Goal: Find specific page/section: Find specific page/section

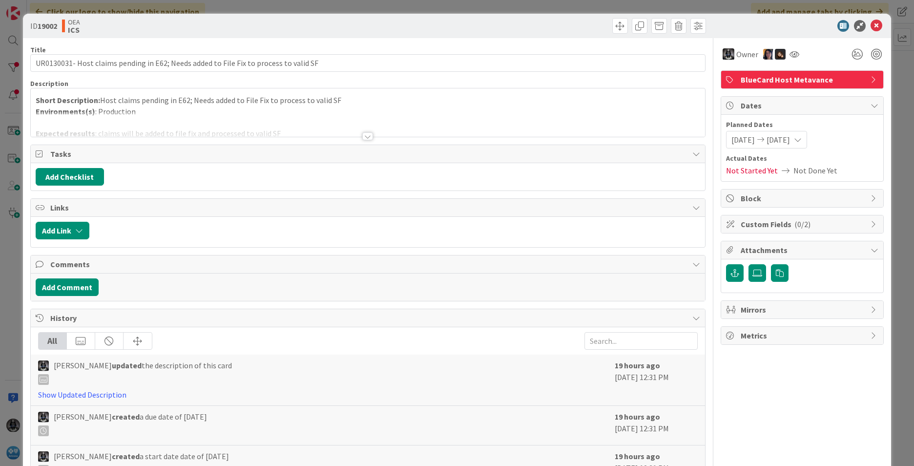
click at [12, 41] on div "ID 19002 OEA ICS Title 85 / 128 UR0130031- Host claims pending in E62; Needs ad…" at bounding box center [457, 233] width 914 height 466
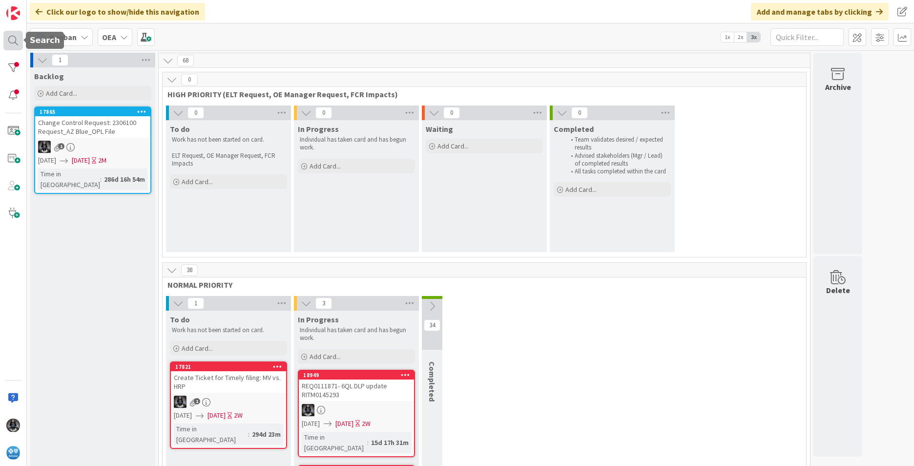
drag, startPoint x: 11, startPoint y: 33, endPoint x: 8, endPoint y: 38, distance: 5.3
click at [10, 33] on div at bounding box center [13, 41] width 20 height 20
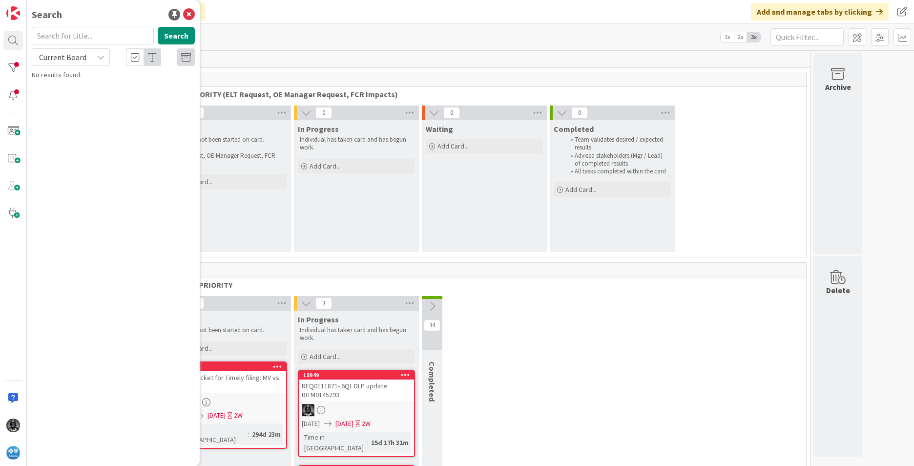
click at [64, 35] on input "text" at bounding box center [93, 36] width 122 height 18
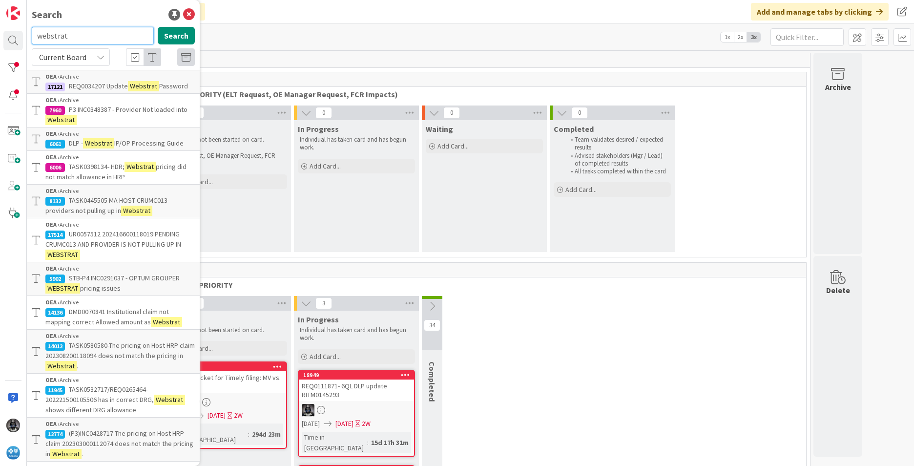
click at [76, 37] on input "webstrat" at bounding box center [93, 36] width 122 height 18
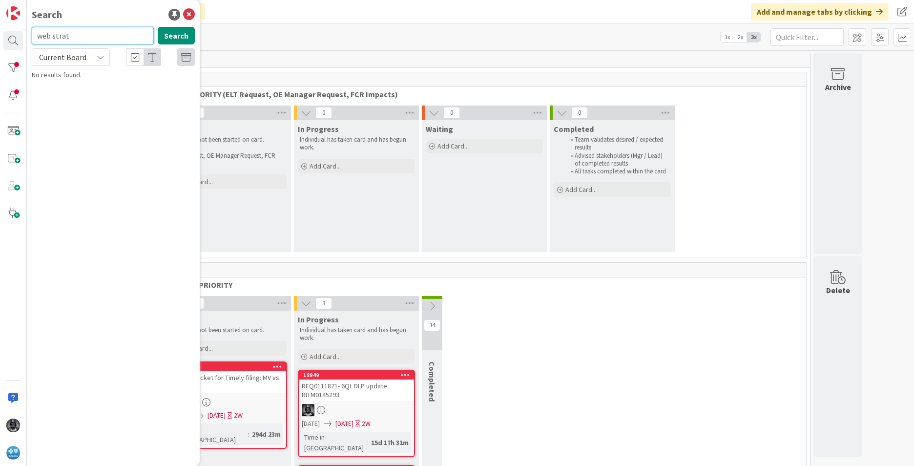
click at [77, 37] on input "web strat" at bounding box center [93, 36] width 122 height 18
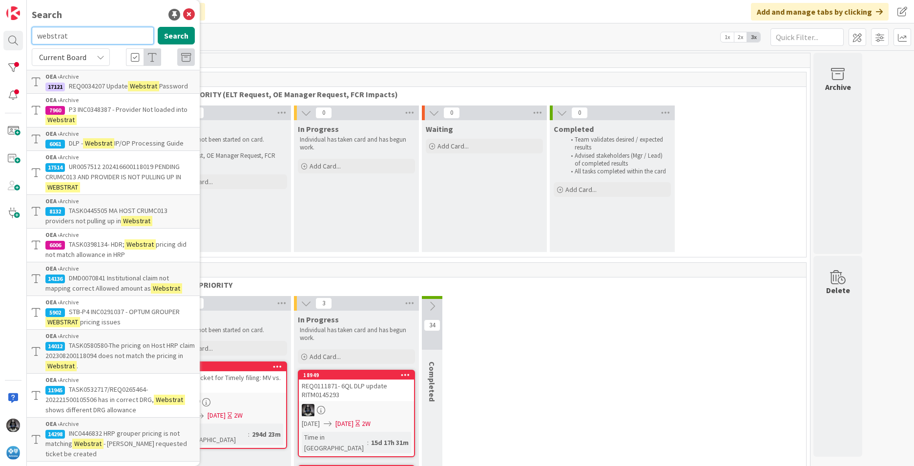
click at [80, 35] on input "webstrat" at bounding box center [93, 36] width 122 height 18
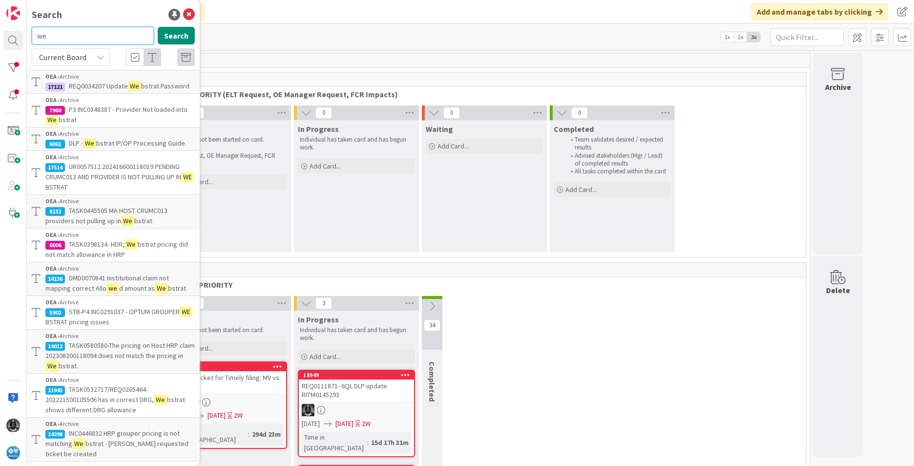
type input "w"
type input "optum"
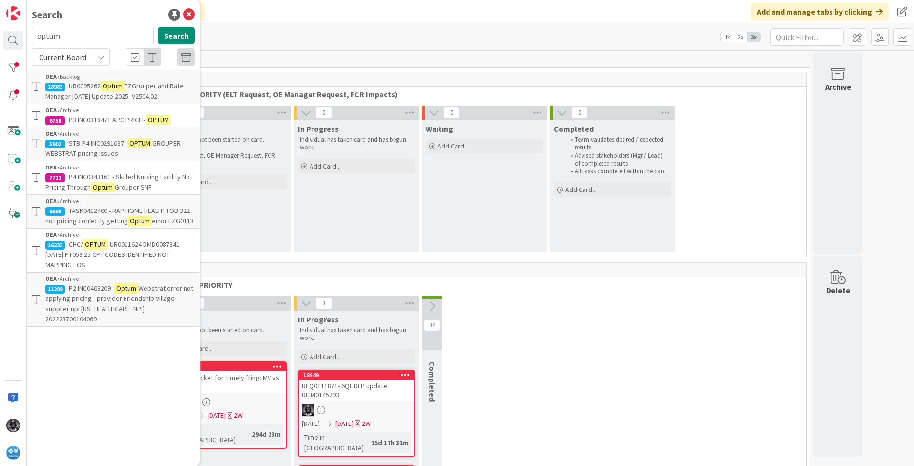
click at [129, 87] on span "EZGrouper and Rate Manager [DATE] Update 2025- V2504.02" at bounding box center [114, 91] width 138 height 19
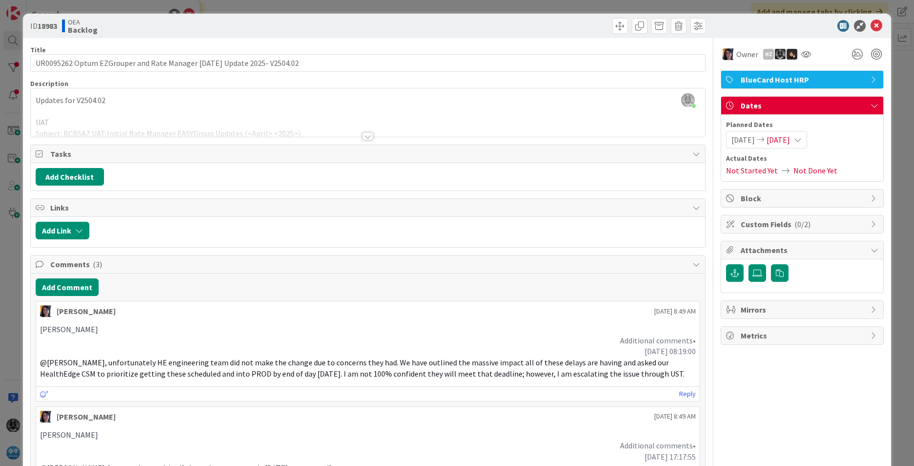
click at [362, 138] on div at bounding box center [367, 136] width 11 height 8
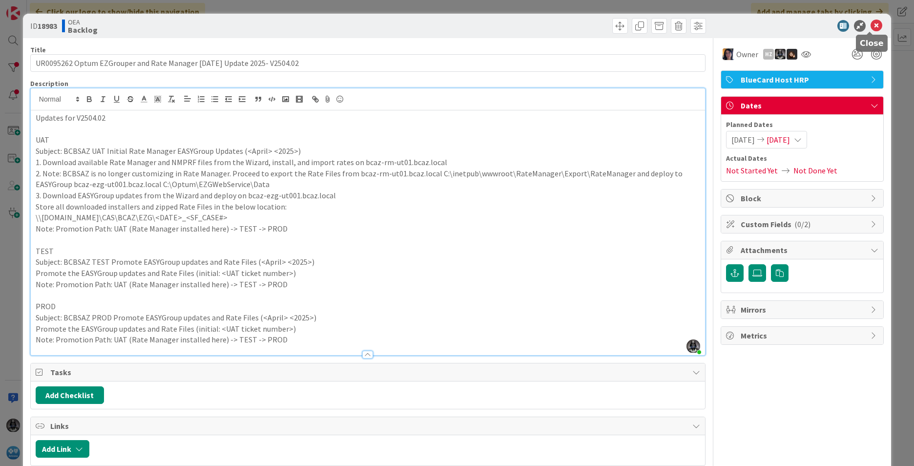
click at [870, 25] on icon at bounding box center [876, 26] width 12 height 12
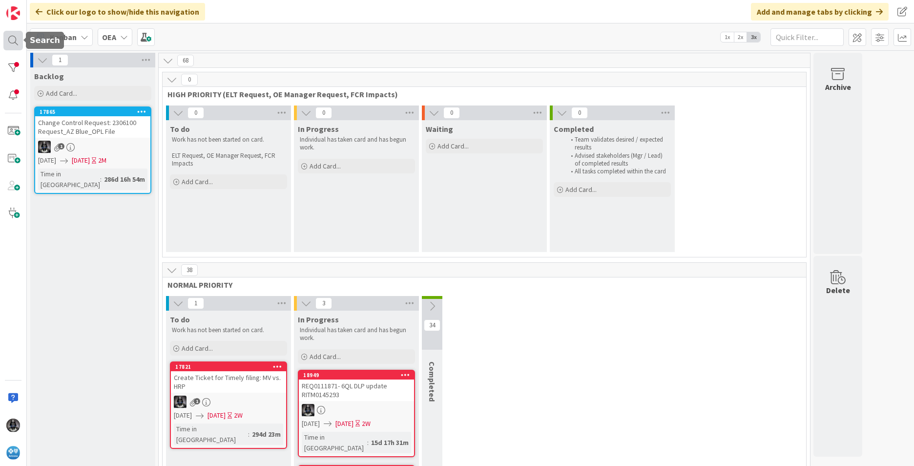
click at [14, 37] on div at bounding box center [13, 41] width 20 height 20
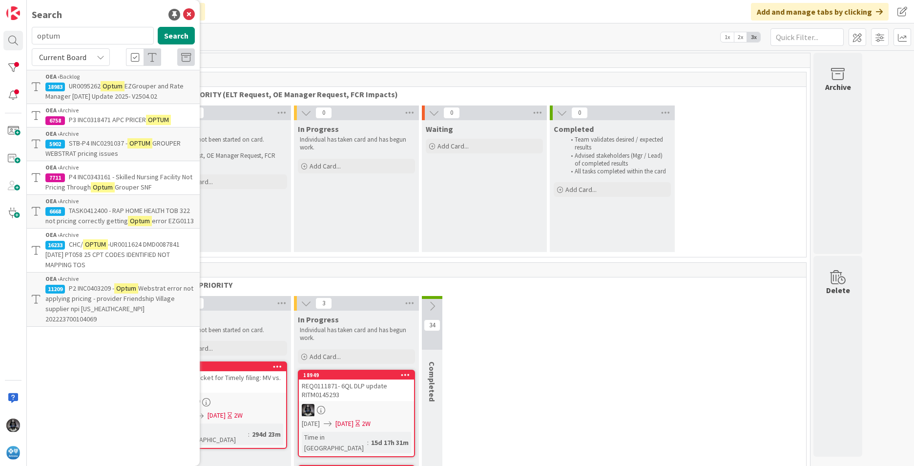
click at [90, 86] on span "UR0095262" at bounding box center [85, 86] width 32 height 9
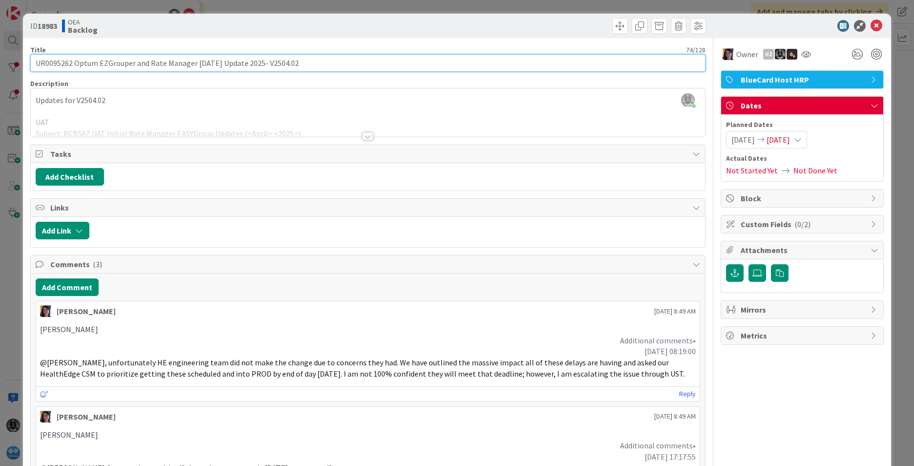
click at [58, 62] on input "UR0095262 Optum EZGrouper and Rate Manager [DATE] Update 2025- V2504.02" at bounding box center [367, 63] width 675 height 18
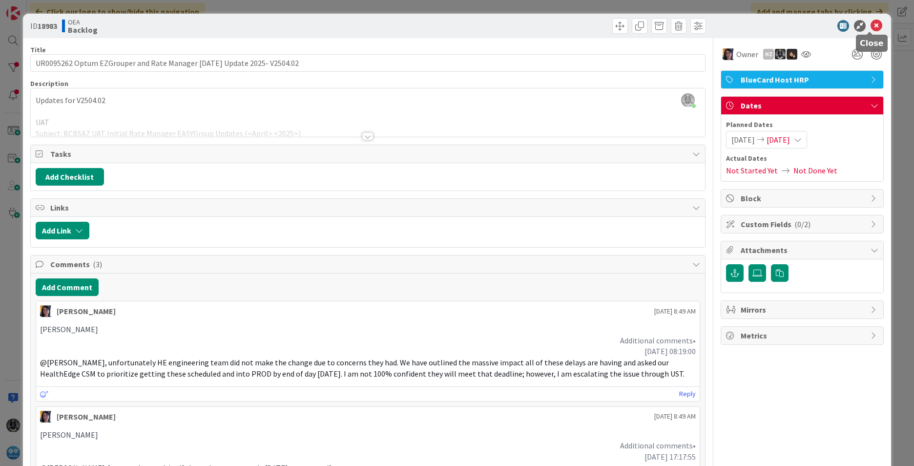
drag, startPoint x: 868, startPoint y: 28, endPoint x: 702, endPoint y: 47, distance: 167.6
click at [870, 28] on icon at bounding box center [876, 26] width 12 height 12
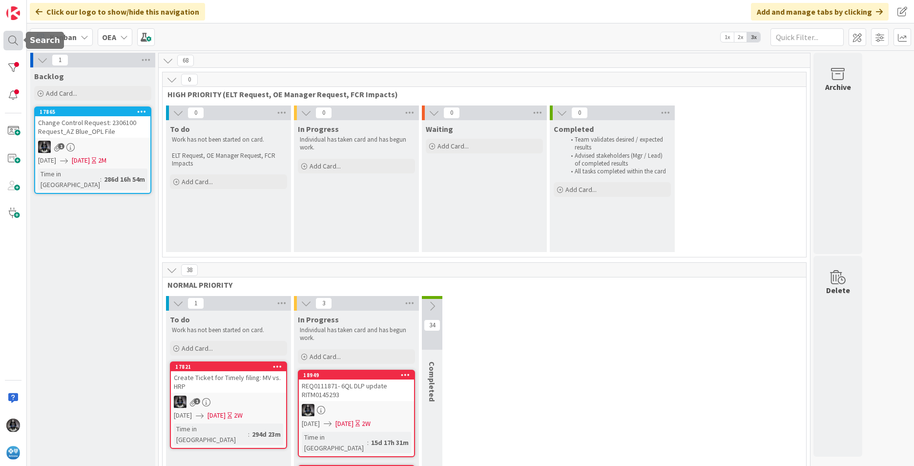
click at [13, 38] on div at bounding box center [13, 41] width 20 height 20
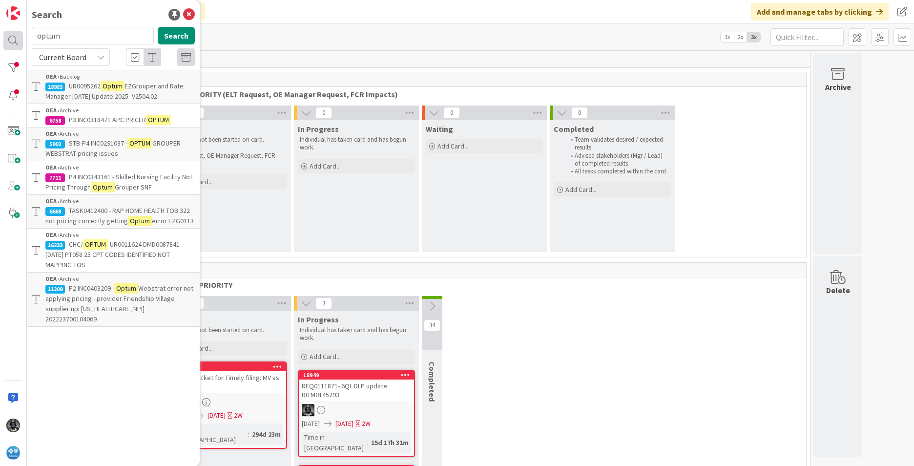
drag, startPoint x: 68, startPoint y: 35, endPoint x: 15, endPoint y: 37, distance: 53.2
click at [17, 37] on div "Search optum Search Current Board OEA › Backlog 18983 UR0095262 Optum EZGrouper…" at bounding box center [13, 233] width 27 height 466
type input "INC0428429"
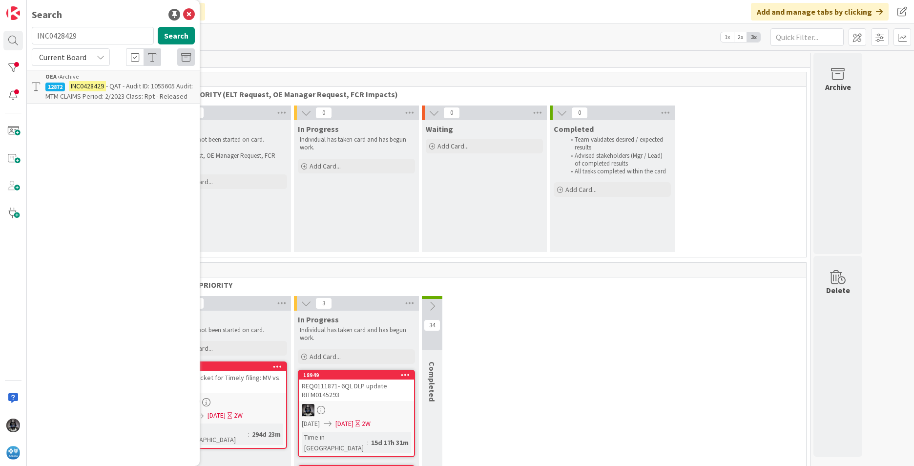
click at [96, 97] on span "- QAT - Audit ID: 1055605 Audit: MTM CLAIMS Period: 2/2023 Class: Rpt - Released" at bounding box center [118, 91] width 147 height 19
